Goal: Information Seeking & Learning: Check status

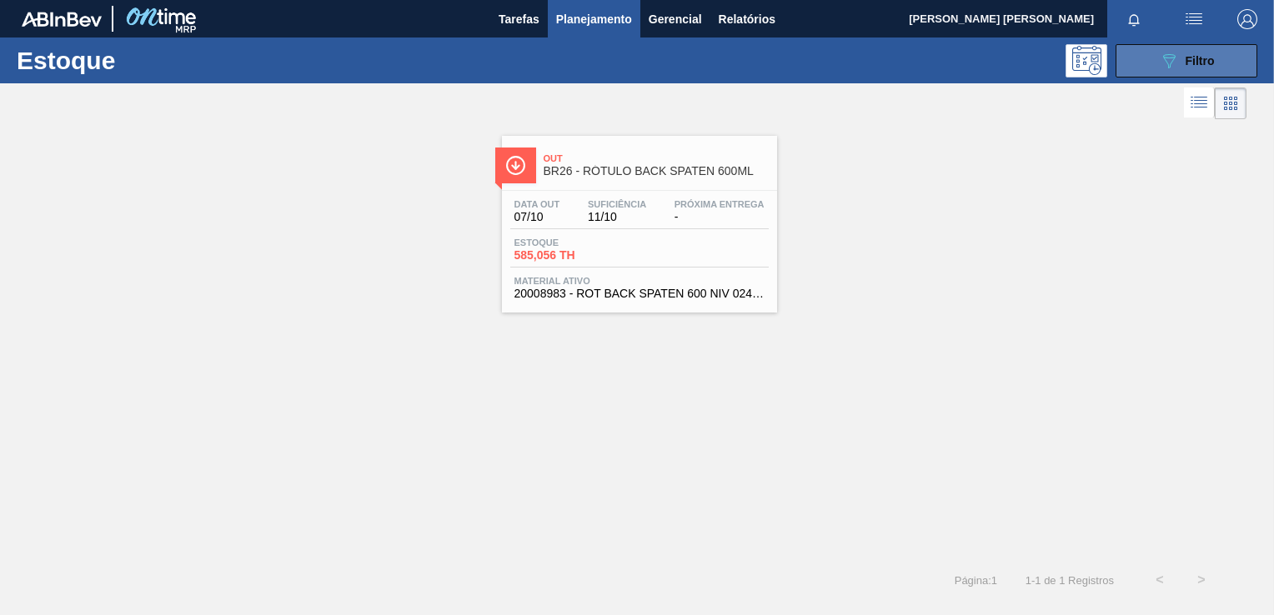
click at [1148, 67] on button "089F7B8B-B2A5-4AFE-B5C0-19BA573D28AC Filtro" at bounding box center [1187, 60] width 142 height 33
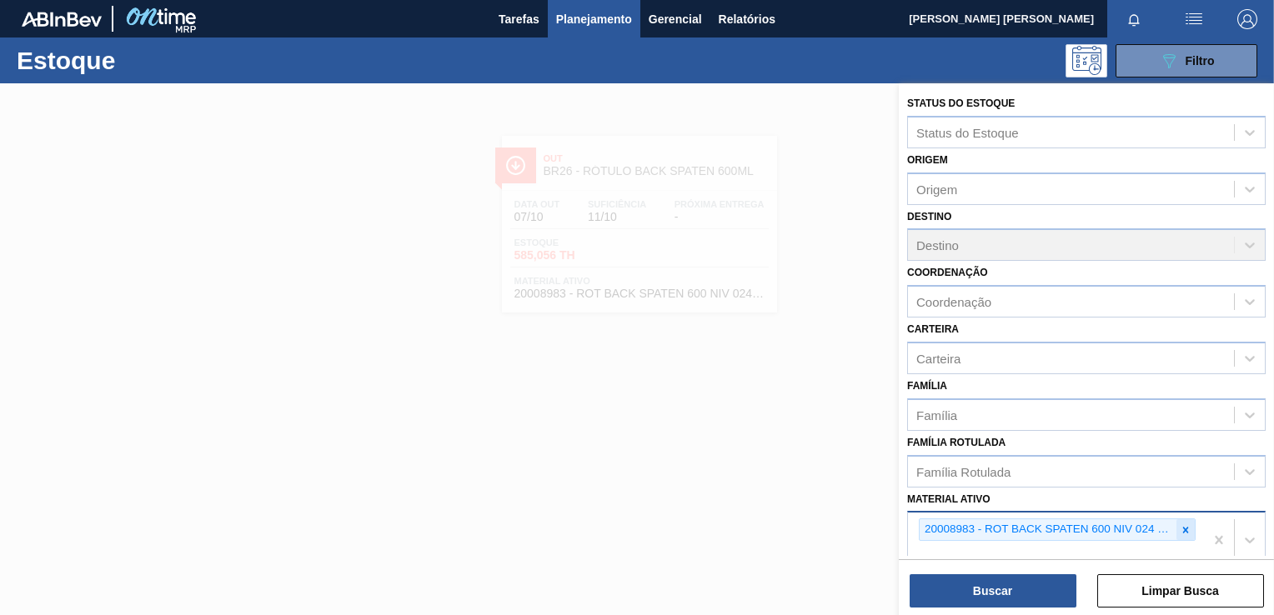
click at [1180, 524] on icon at bounding box center [1186, 530] width 12 height 12
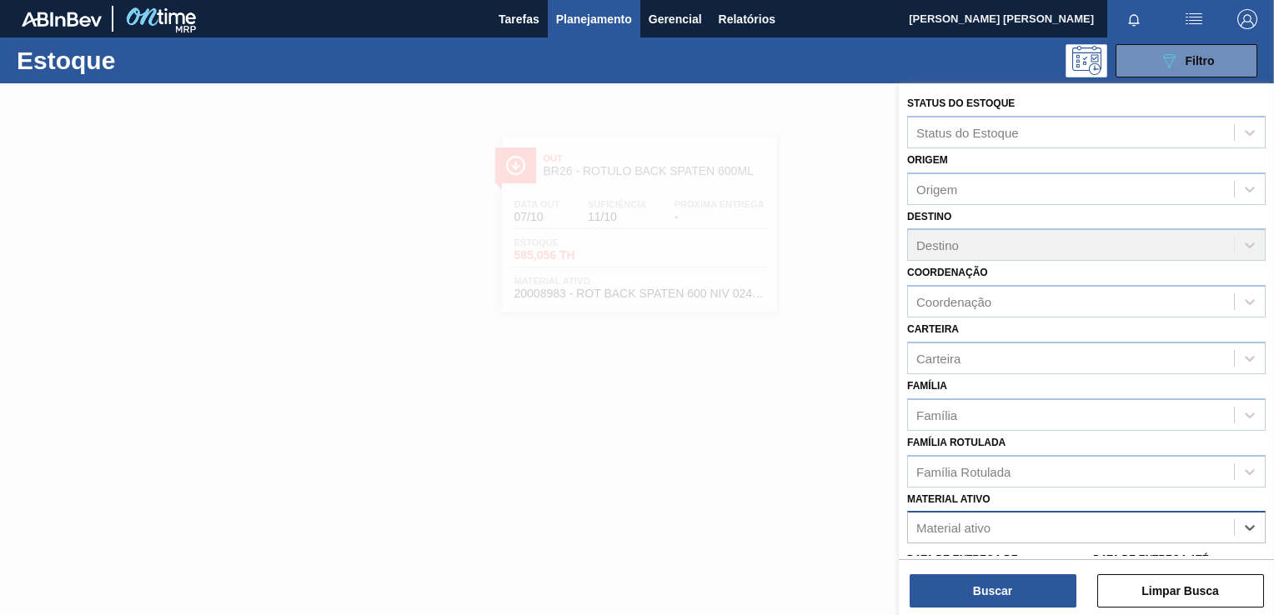
scroll to position [3, 0]
type ativo "7403"
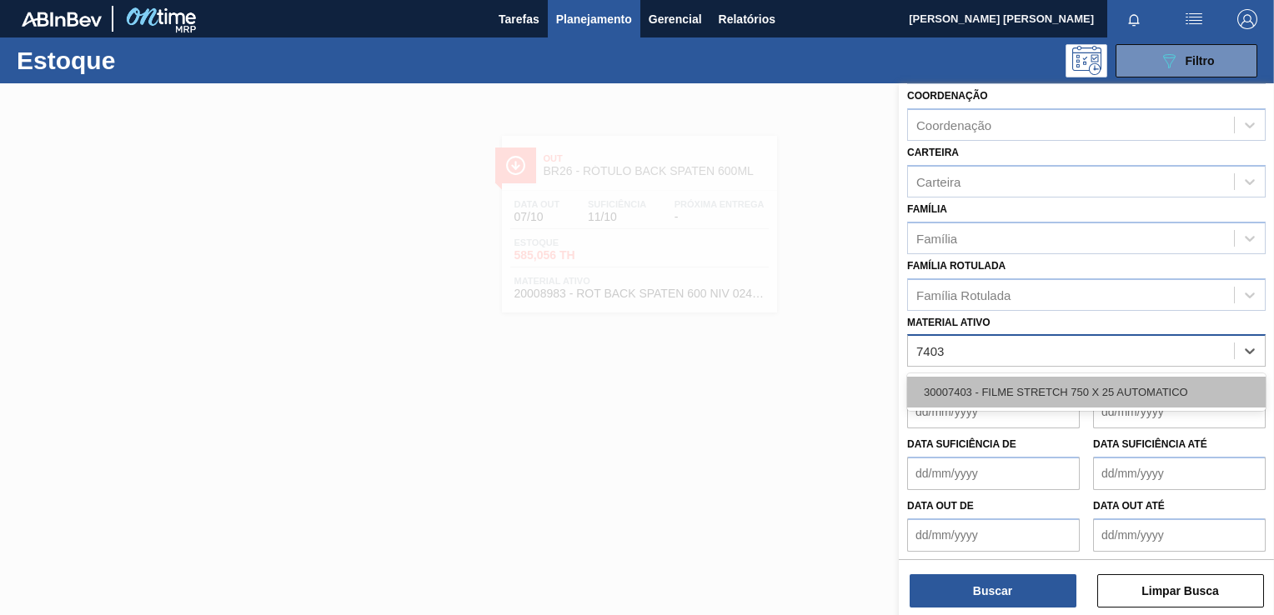
click at [1081, 389] on div "30007403 - FILME STRETCH 750 X 25 AUTOMATICO" at bounding box center [1086, 392] width 359 height 31
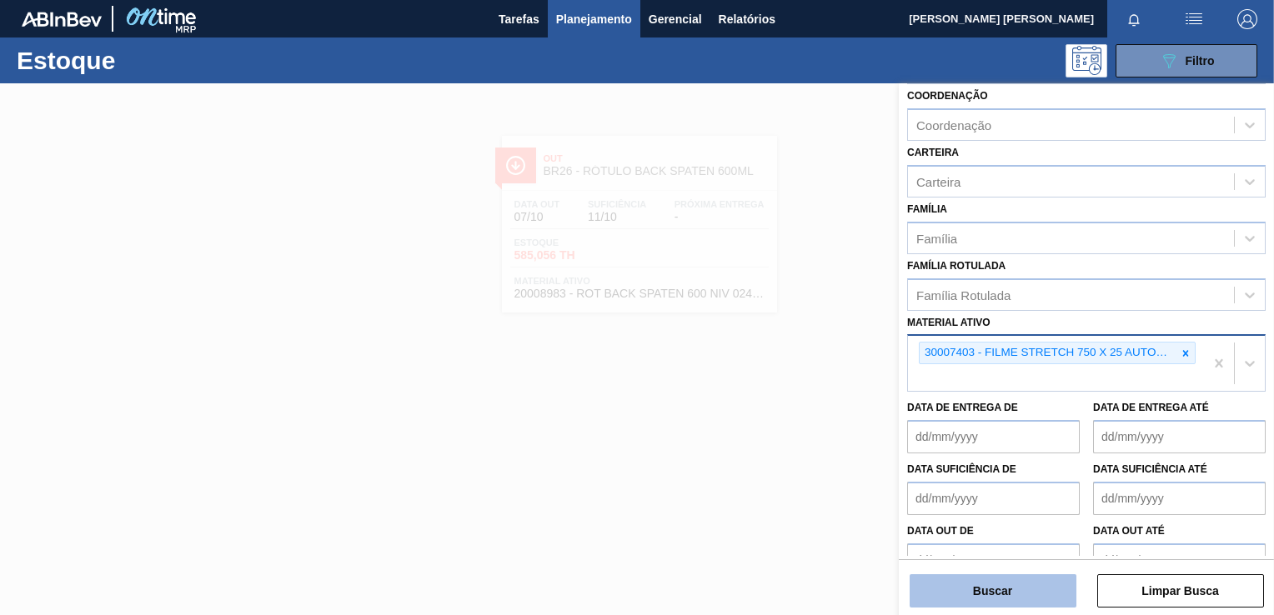
click at [971, 596] on button "Buscar" at bounding box center [993, 590] width 167 height 33
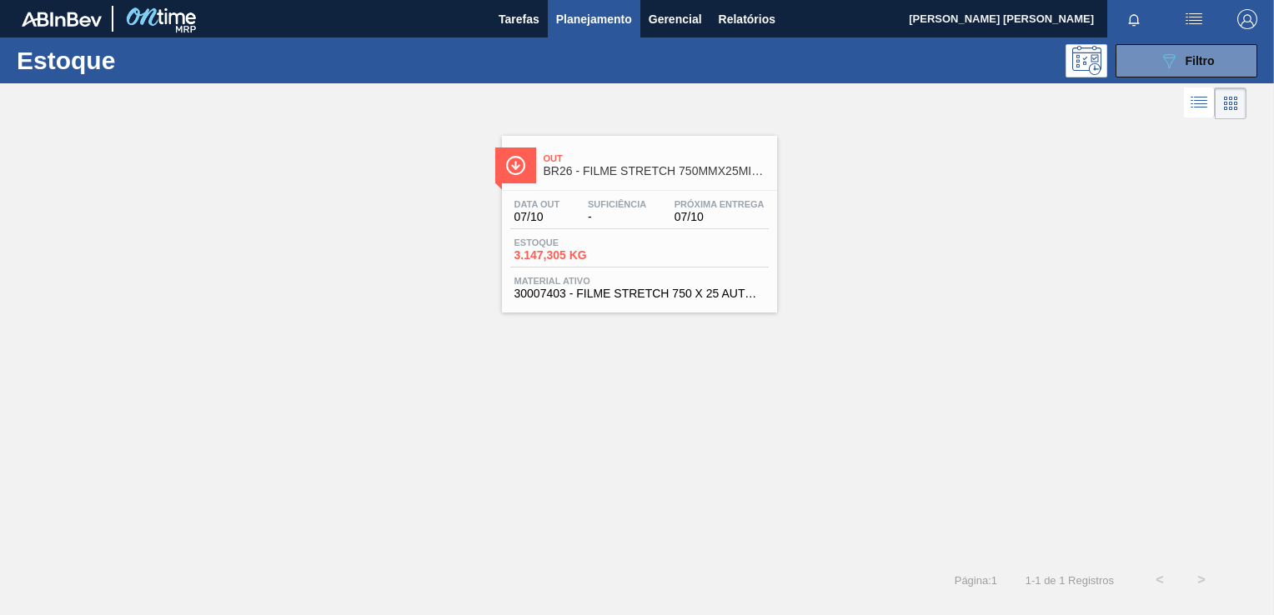
click at [593, 183] on div "Out BR26 - FILME STRETCH 750MMX25MICRA" at bounding box center [656, 166] width 225 height 38
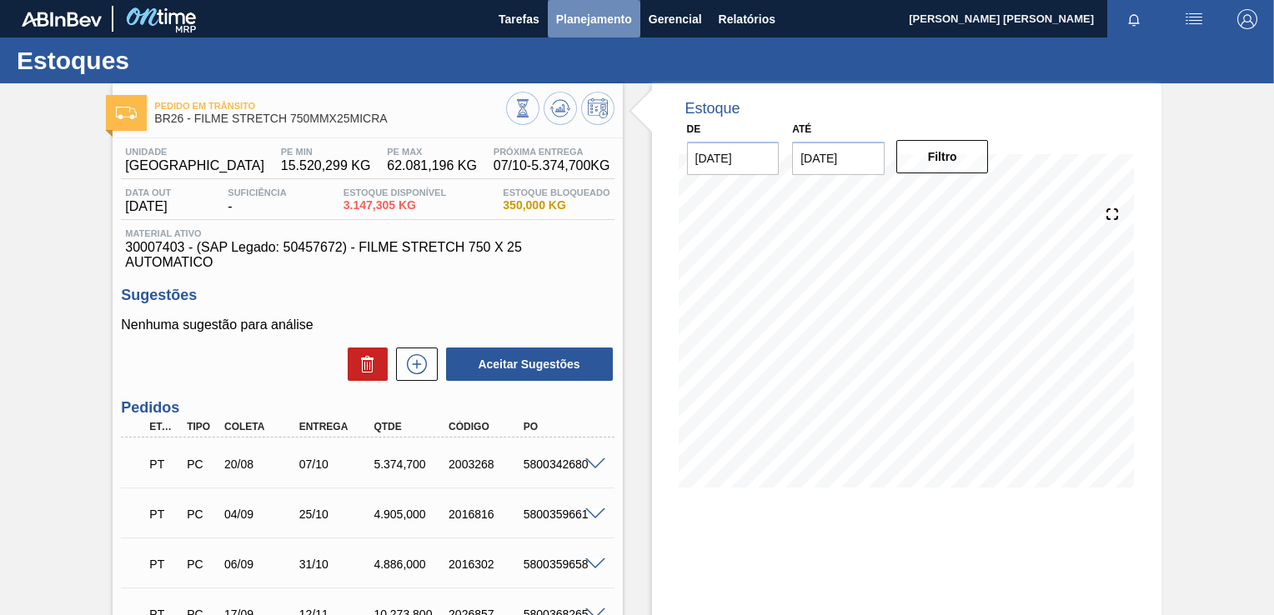
click at [584, 17] on span "Planejamento" at bounding box center [594, 19] width 76 height 20
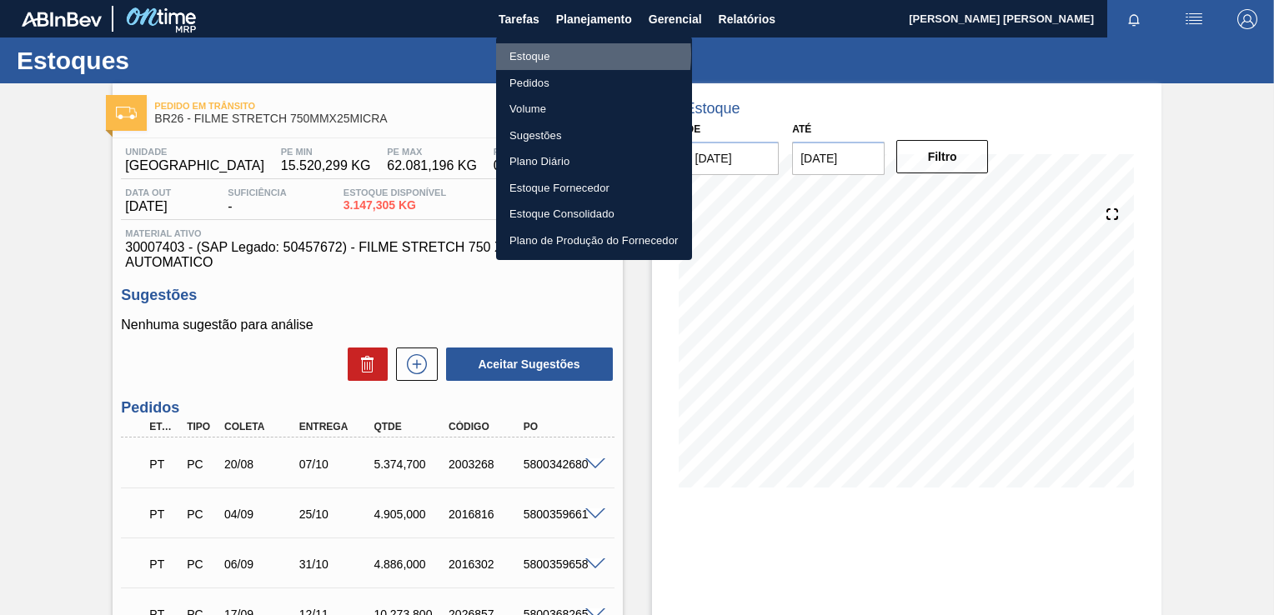
click at [557, 54] on li "Estoque" at bounding box center [594, 56] width 196 height 27
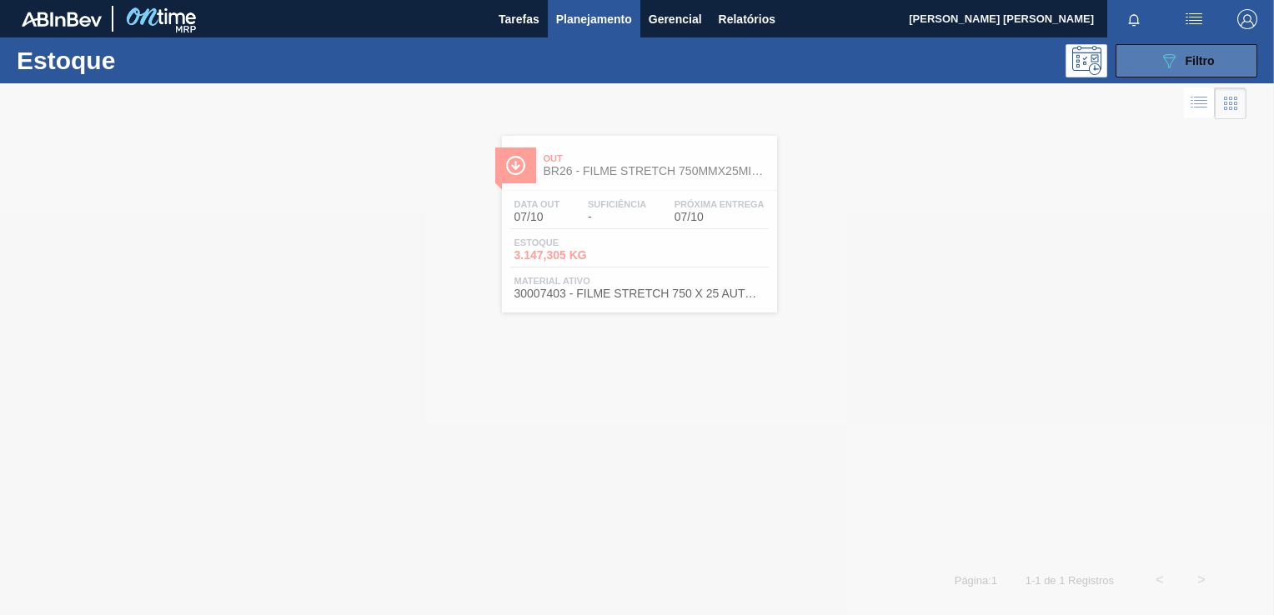
click at [1186, 66] on span "Filtro" at bounding box center [1200, 60] width 29 height 13
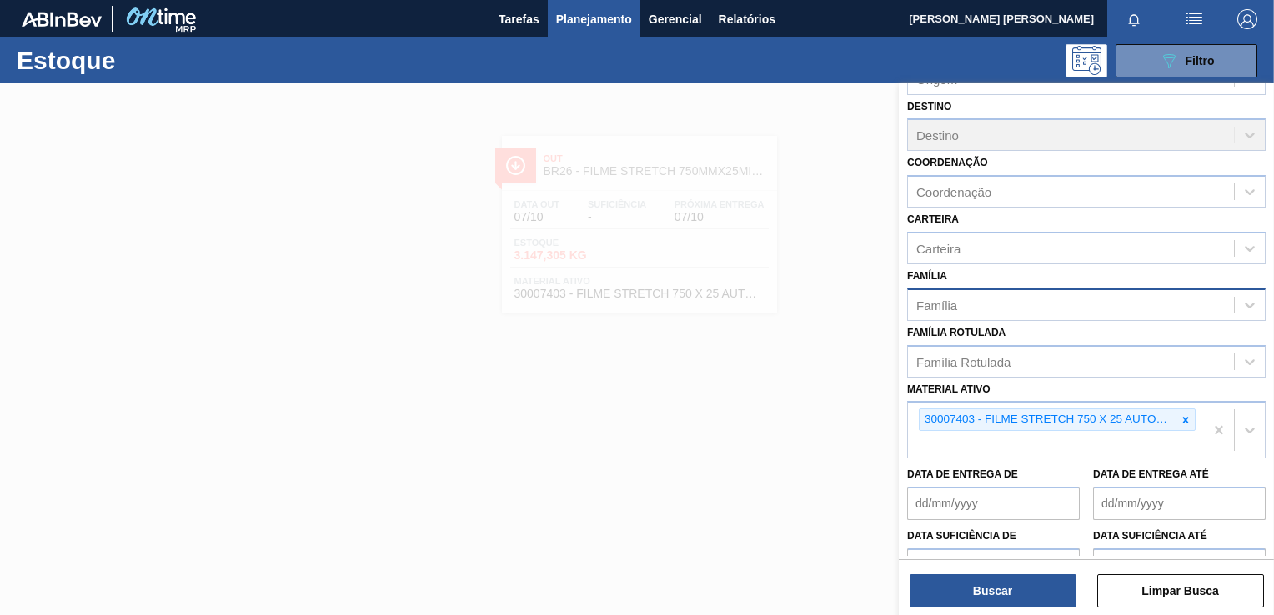
scroll to position [115, 0]
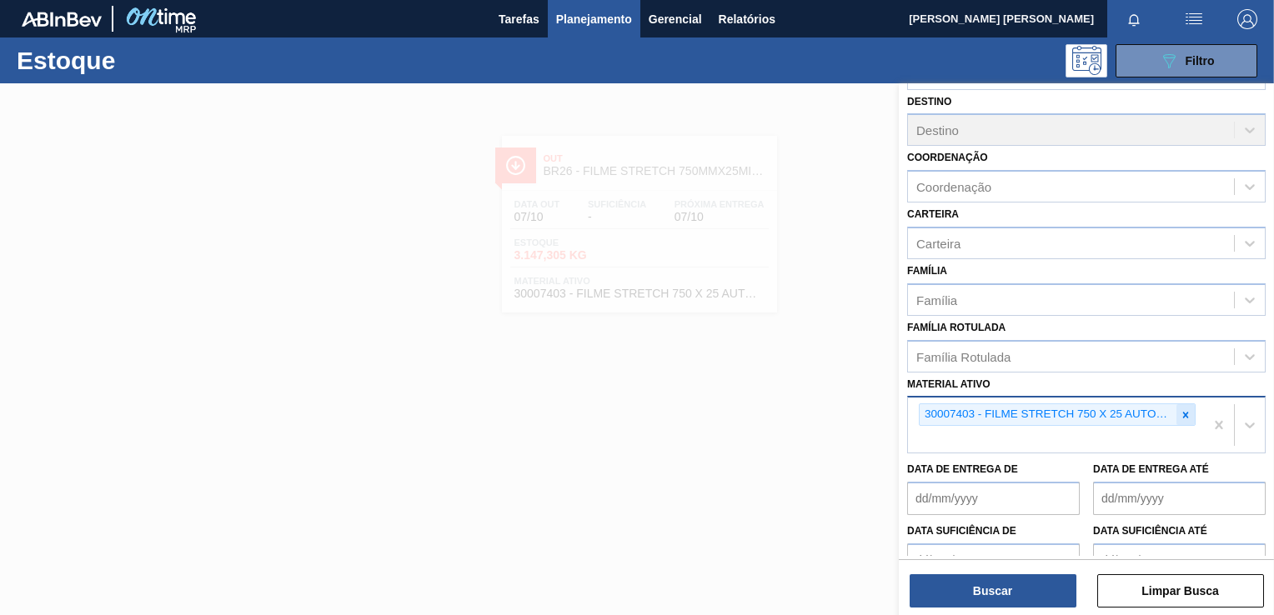
click at [1180, 413] on icon at bounding box center [1186, 415] width 12 height 12
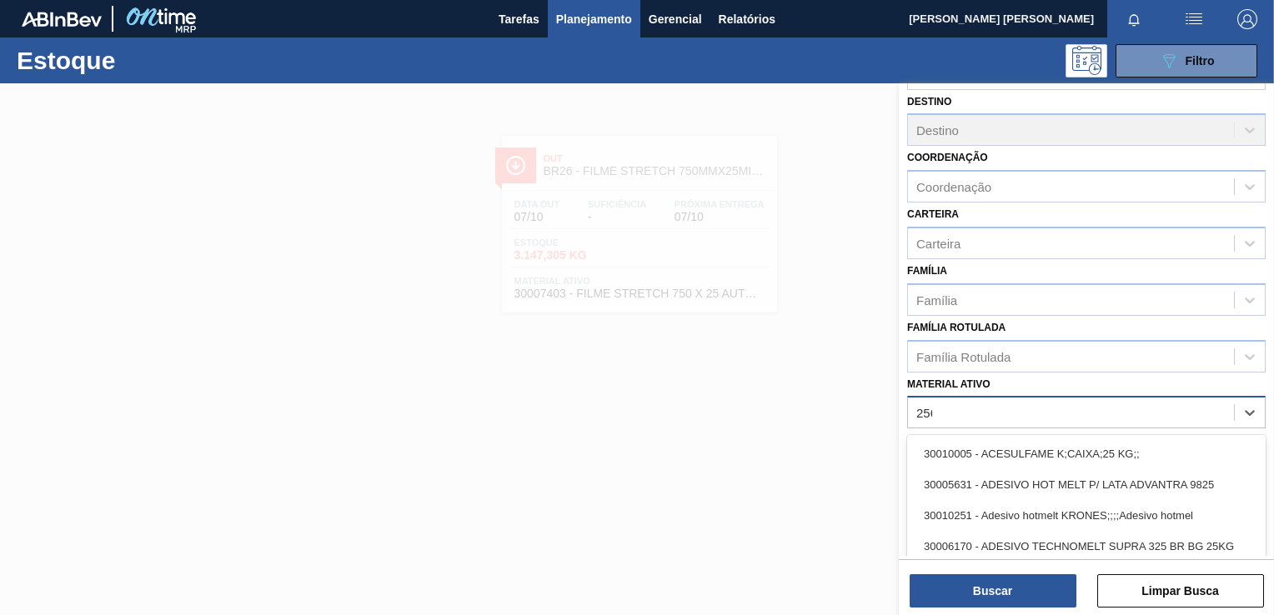
type ativo "2565"
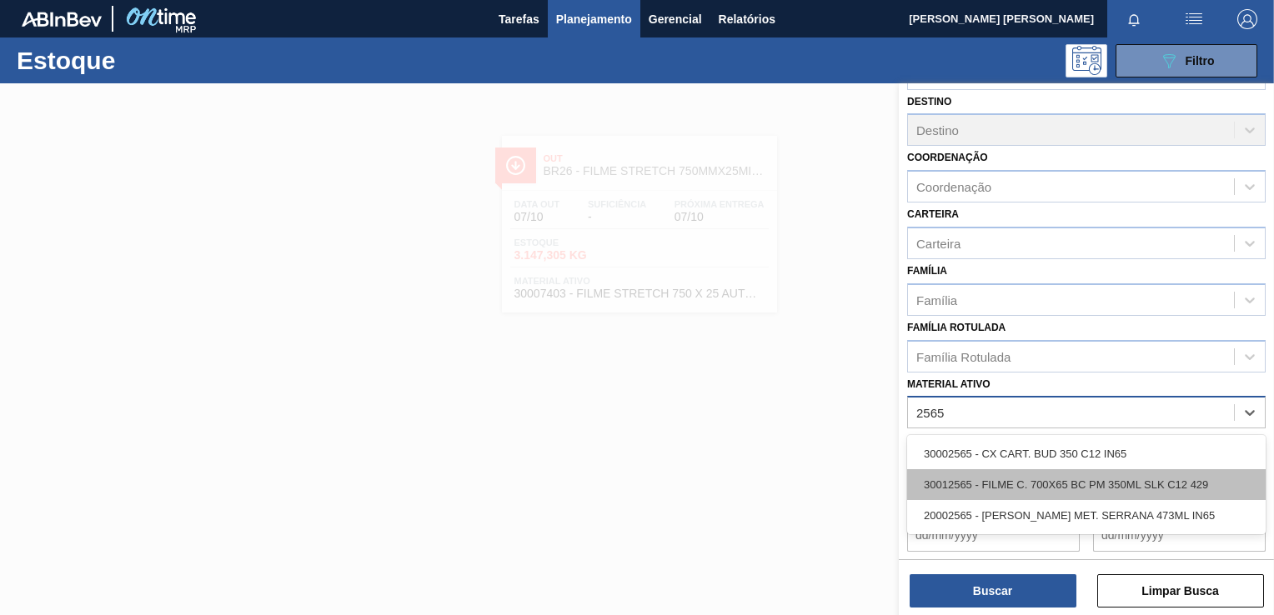
click at [1143, 477] on div "30012565 - FILME C. 700X65 BC PM 350ML SLK C12 429" at bounding box center [1086, 484] width 359 height 31
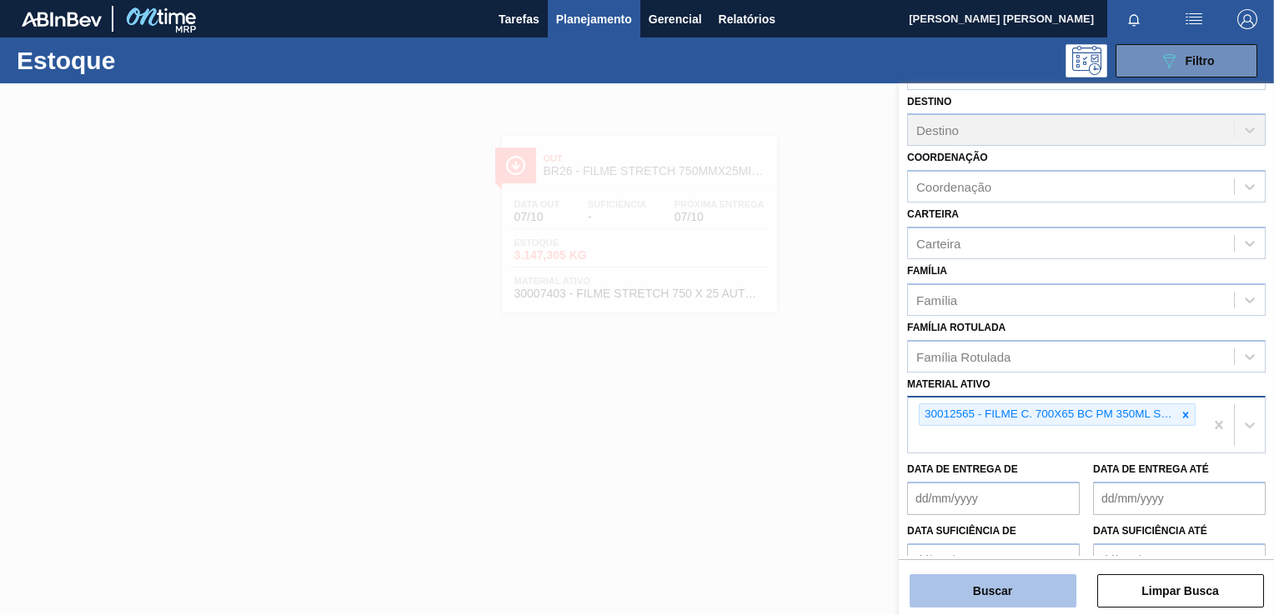
click at [1012, 582] on button "Buscar" at bounding box center [993, 590] width 167 height 33
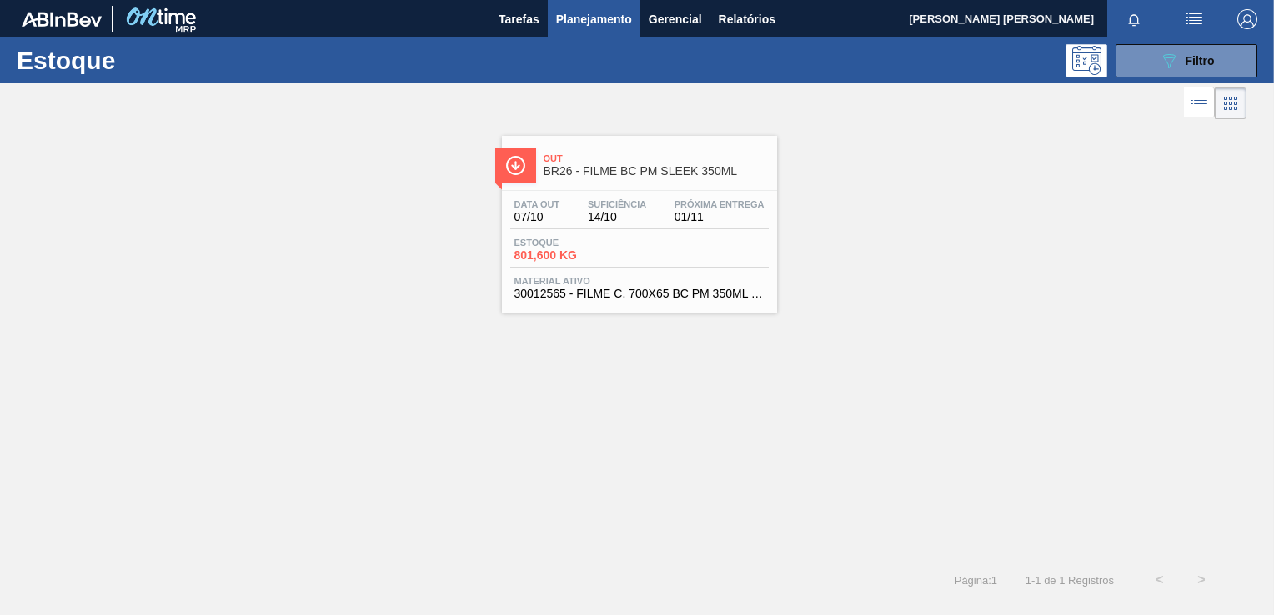
click at [674, 253] on div "Estoque 801,600 KG" at bounding box center [639, 253] width 258 height 30
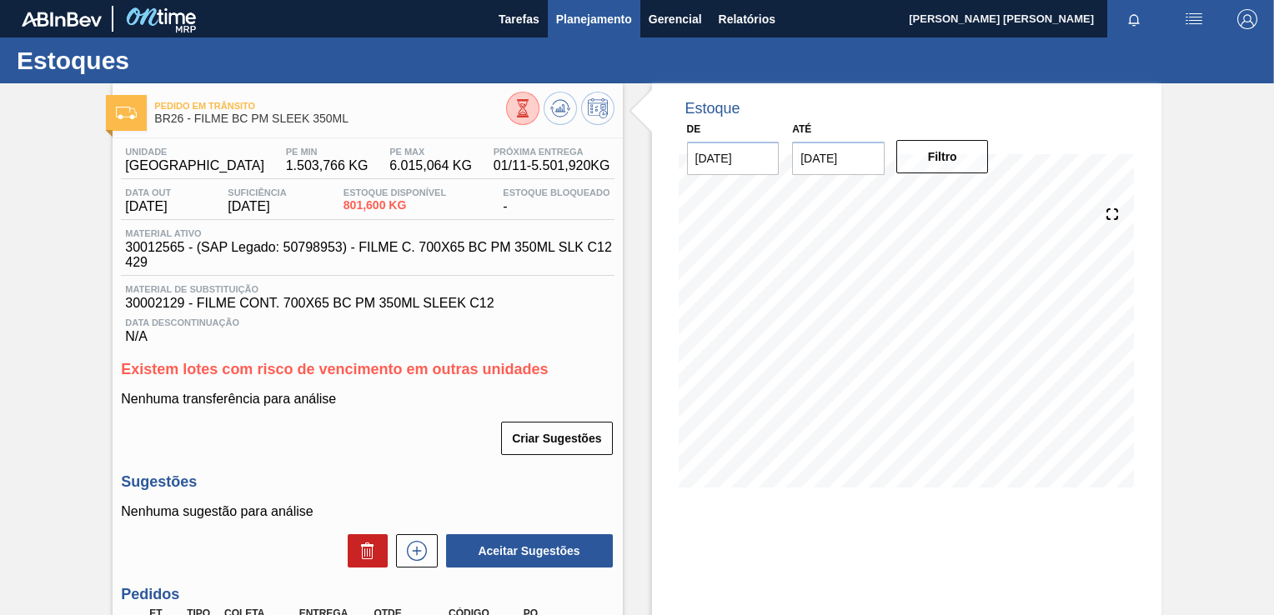
click at [604, 14] on span "Planejamento" at bounding box center [594, 19] width 76 height 20
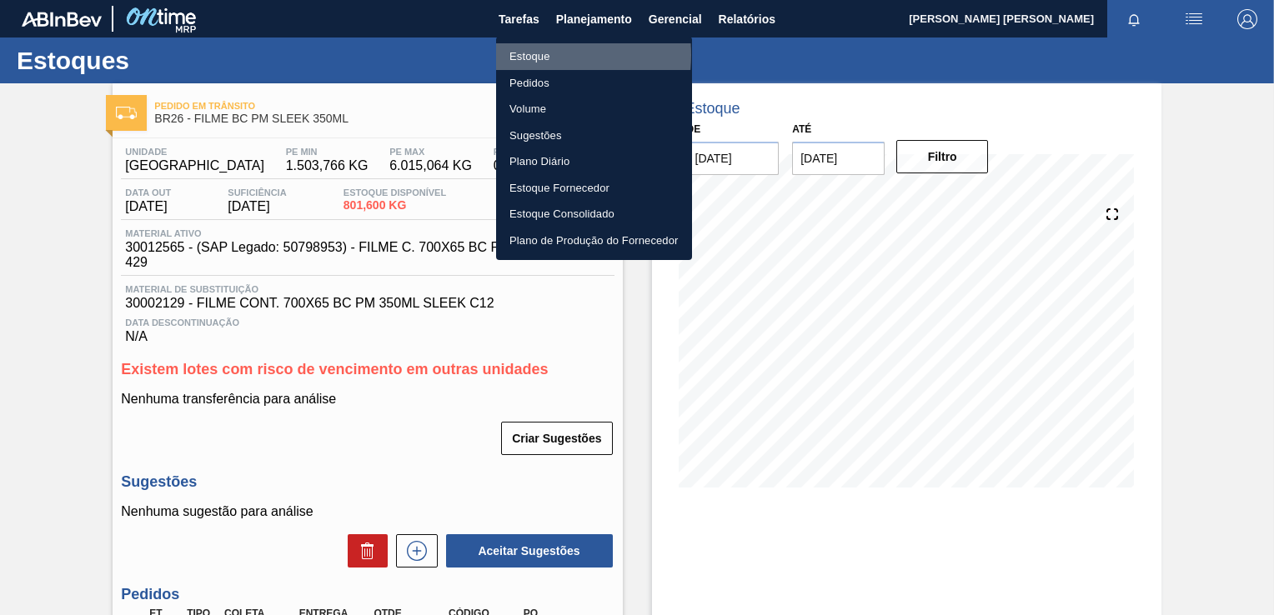
click at [531, 55] on li "Estoque" at bounding box center [594, 56] width 196 height 27
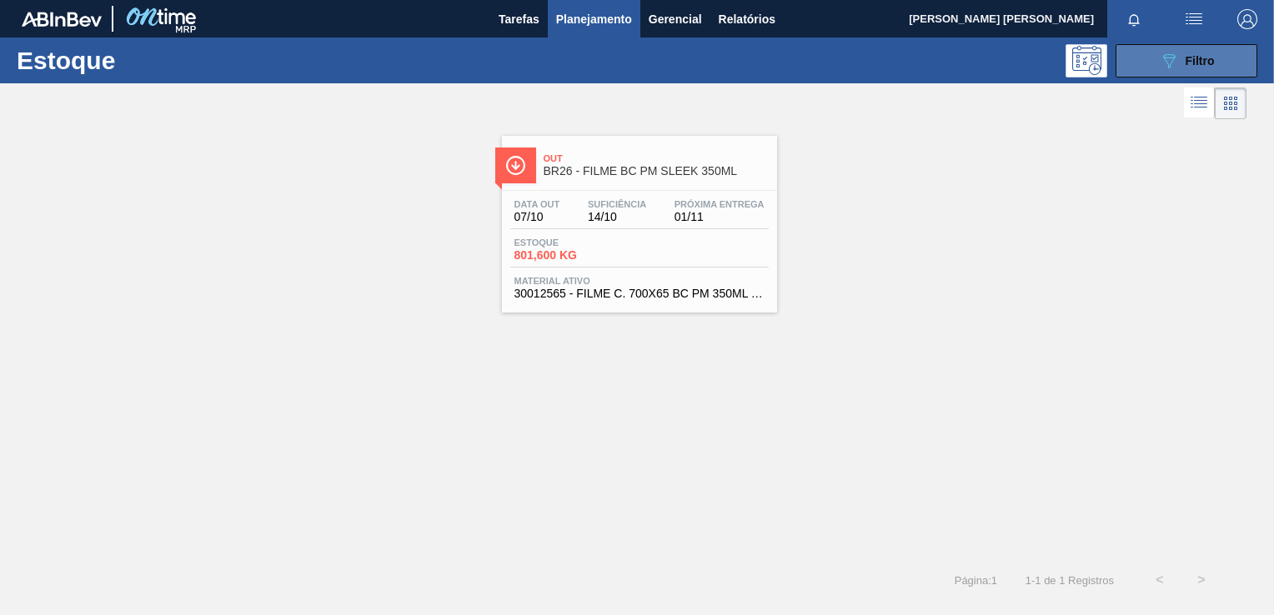
click at [1150, 59] on button "089F7B8B-B2A5-4AFE-B5C0-19BA573D28AC Filtro" at bounding box center [1187, 60] width 142 height 33
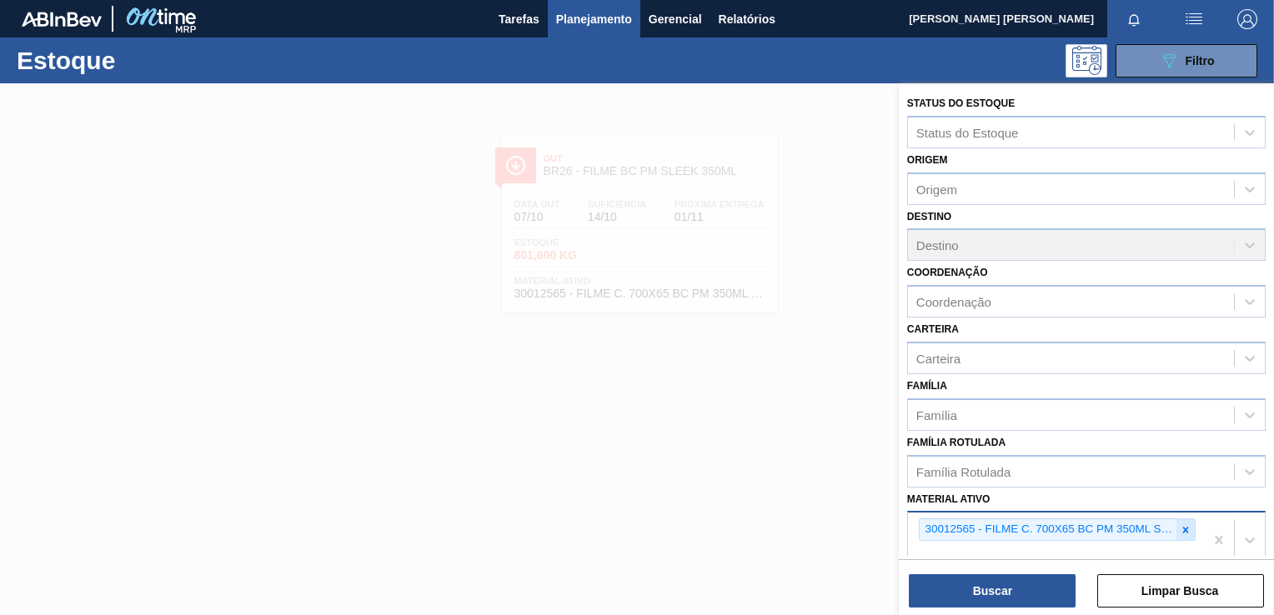
click at [1186, 524] on icon at bounding box center [1186, 530] width 12 height 12
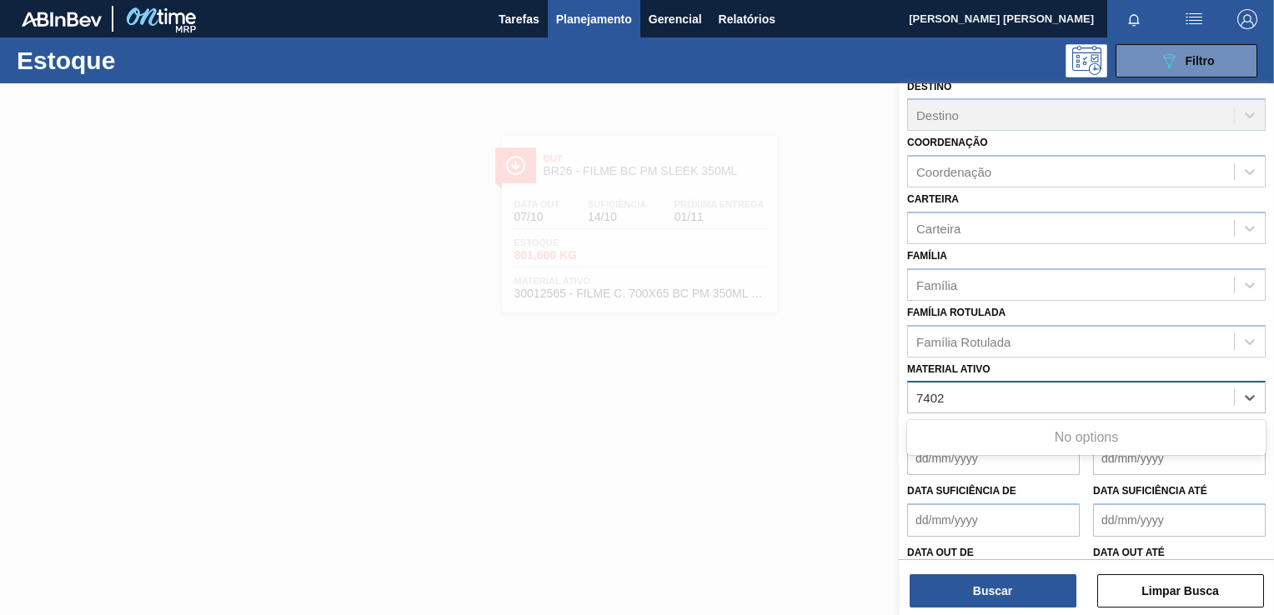
scroll to position [131, 0]
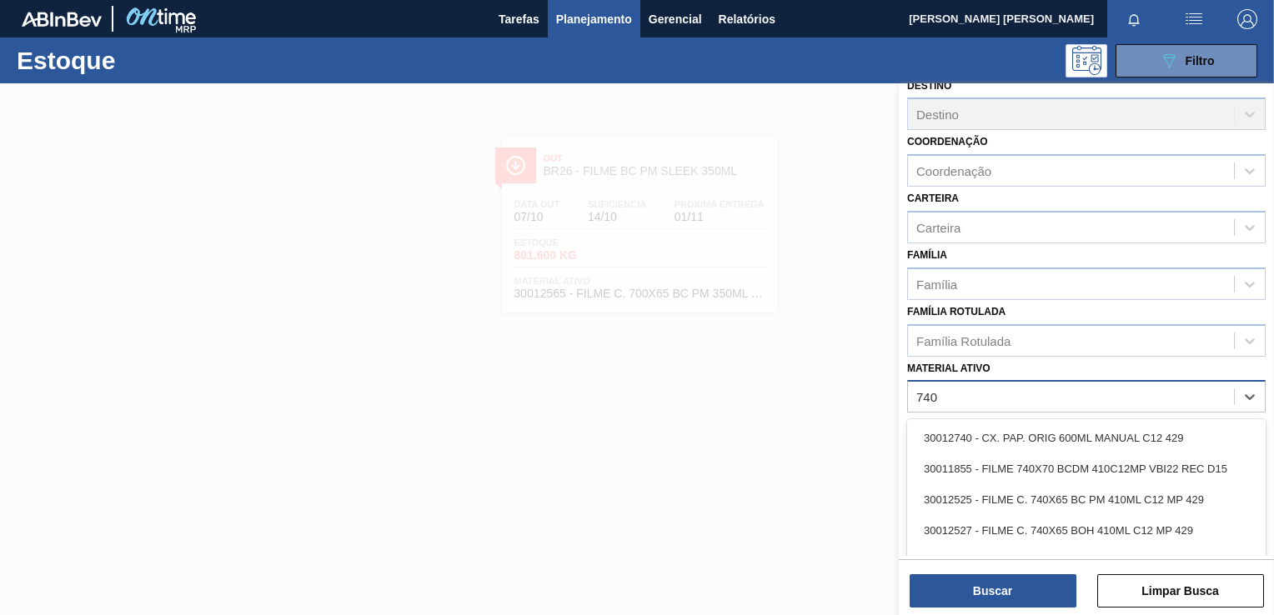
type ativo "7403"
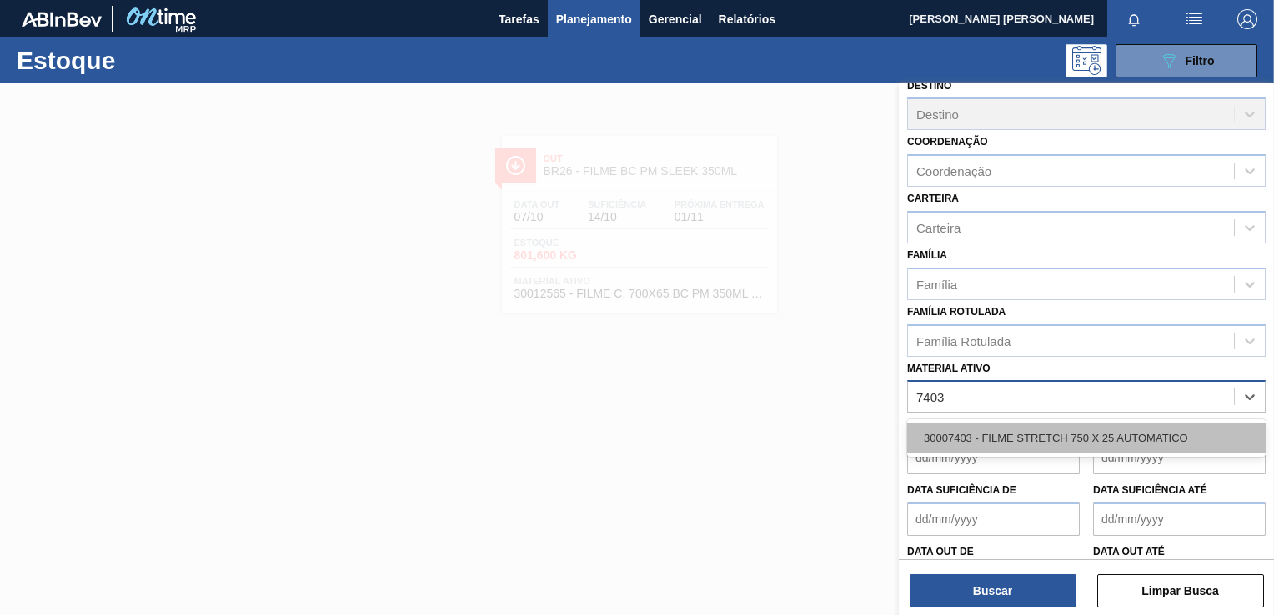
click at [1081, 432] on div "30007403 - FILME STRETCH 750 X 25 AUTOMATICO" at bounding box center [1086, 438] width 359 height 31
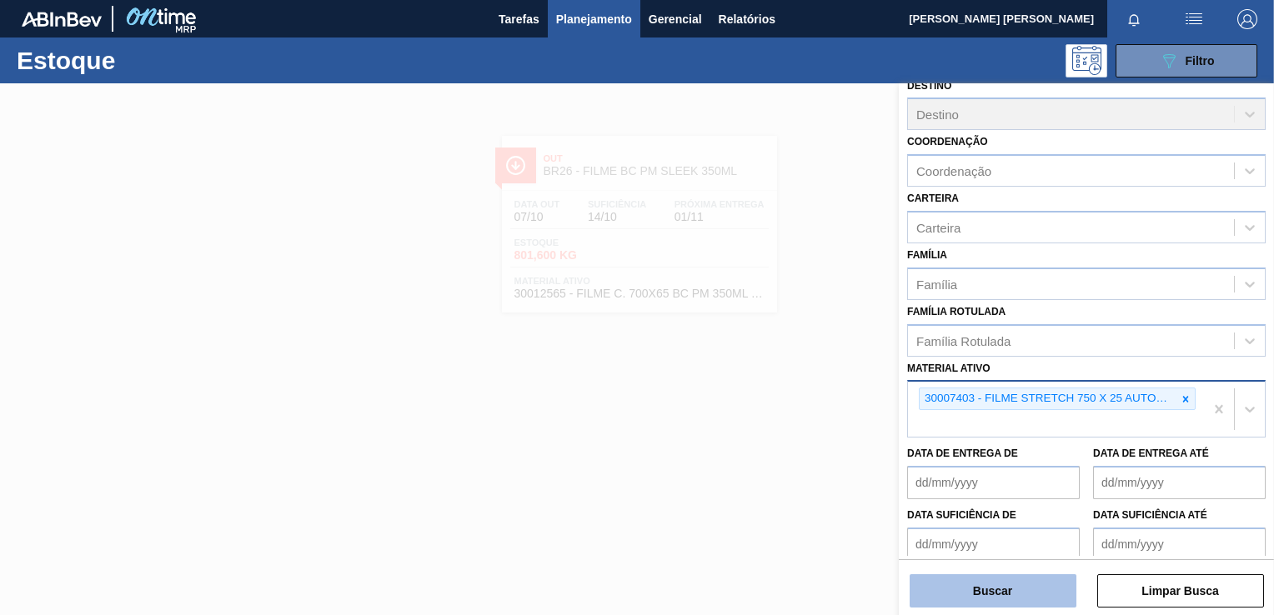
click at [927, 600] on button "Buscar" at bounding box center [993, 590] width 167 height 33
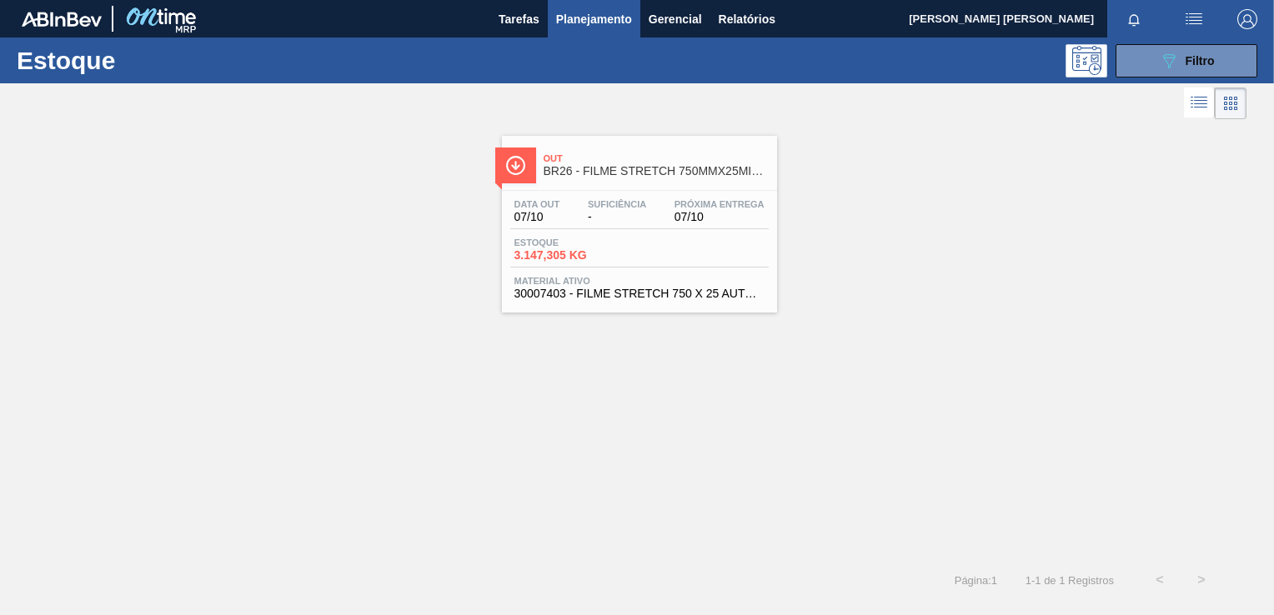
click at [738, 207] on span "Próxima Entrega" at bounding box center [719, 204] width 90 height 10
